Goal: Task Accomplishment & Management: Manage account settings

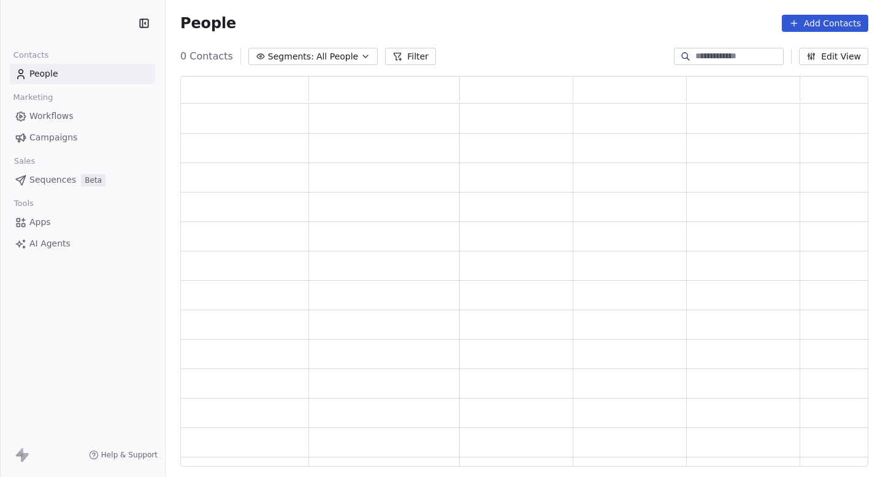
scroll to position [390, 688]
